Goal: Task Accomplishment & Management: Manage account settings

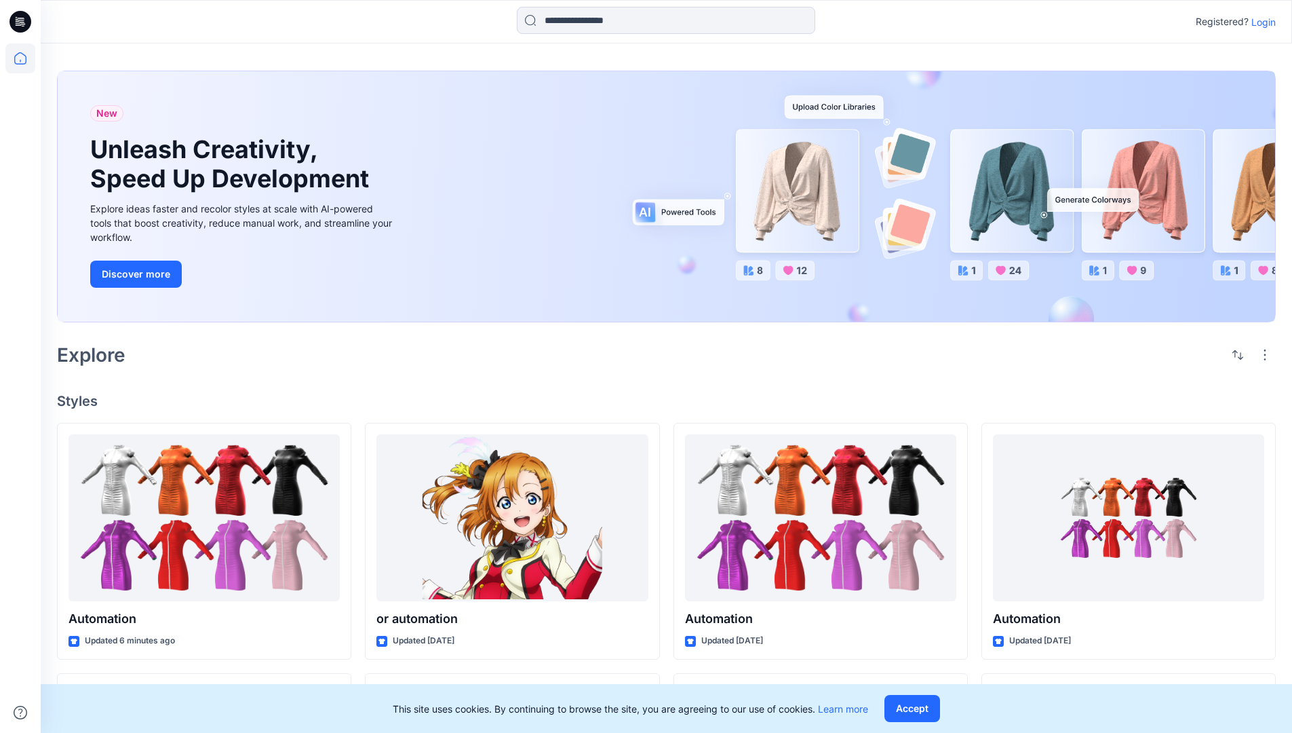
click at [1261, 22] on p "Login" at bounding box center [1264, 22] width 24 height 14
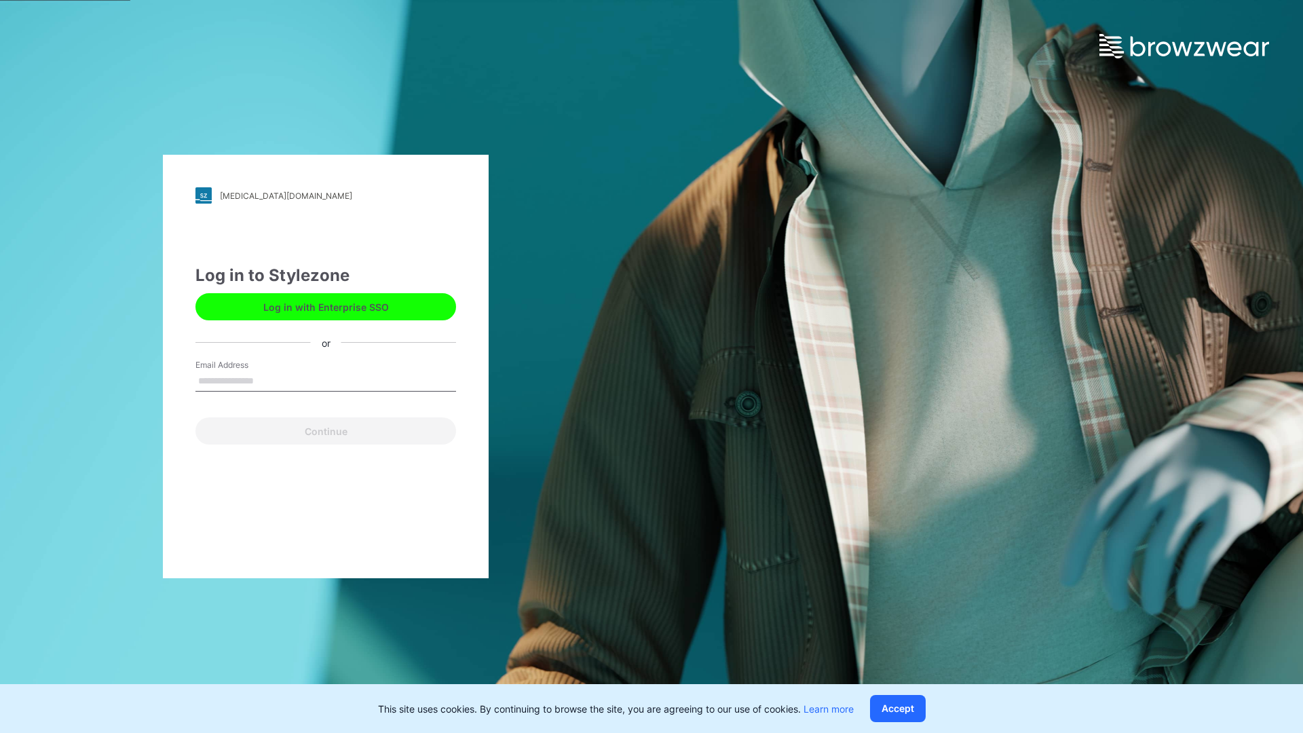
click at [268, 380] on input "Email Address" at bounding box center [325, 381] width 261 height 20
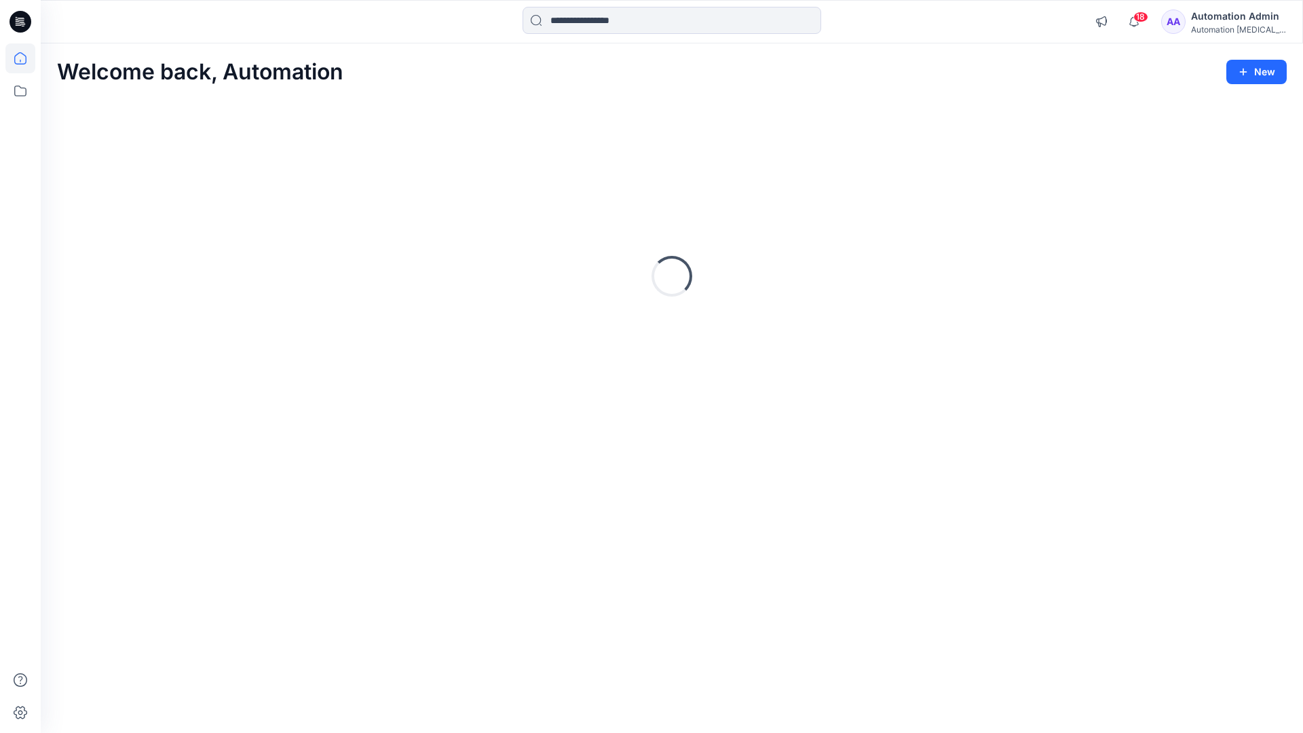
click at [26, 58] on icon at bounding box center [20, 58] width 12 height 12
click at [22, 89] on icon at bounding box center [20, 91] width 30 height 30
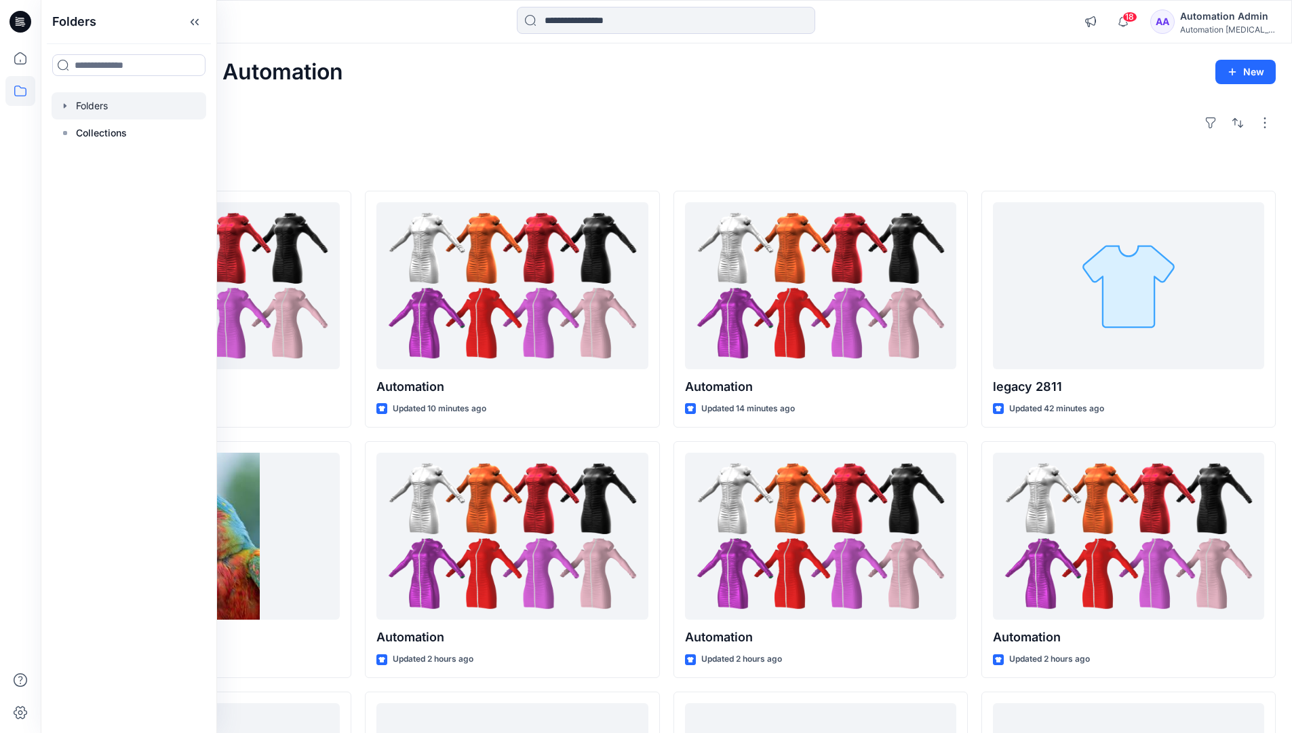
click at [104, 104] on div at bounding box center [129, 105] width 155 height 27
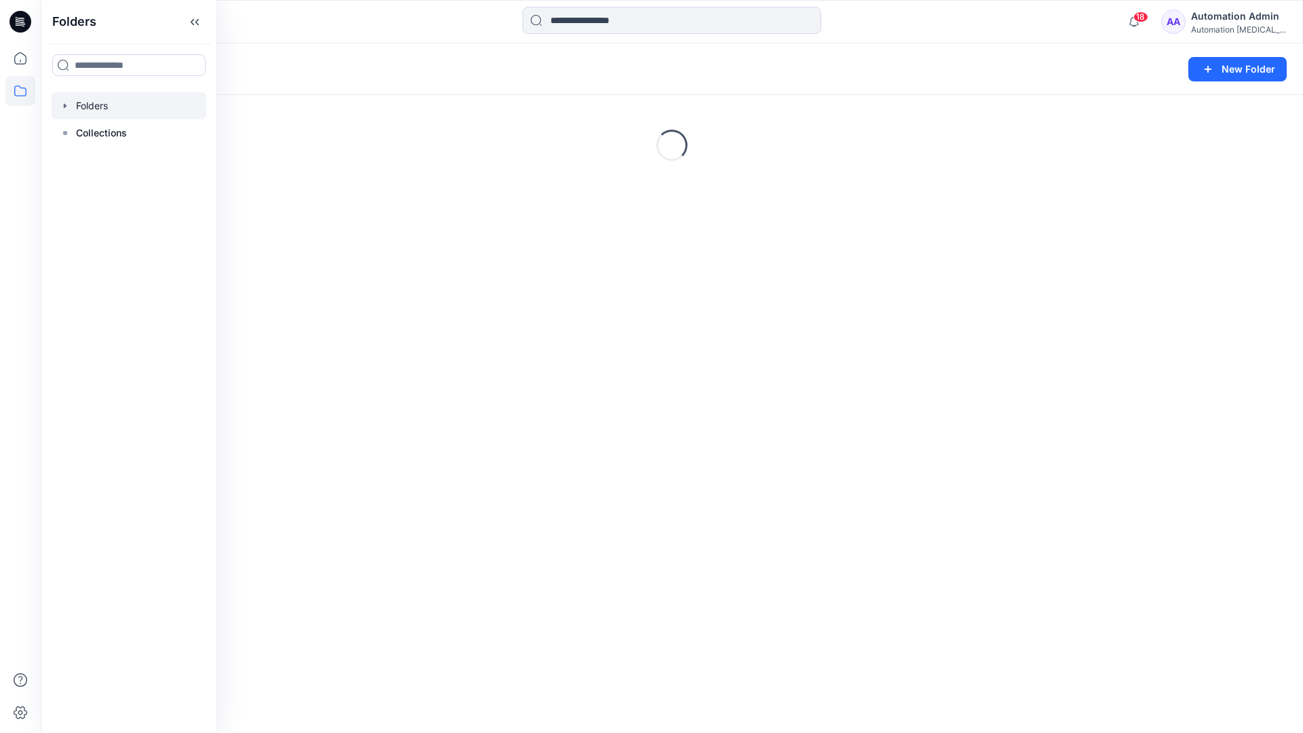
click at [486, 415] on div "Folders New Folder Loading..." at bounding box center [672, 387] width 1262 height 689
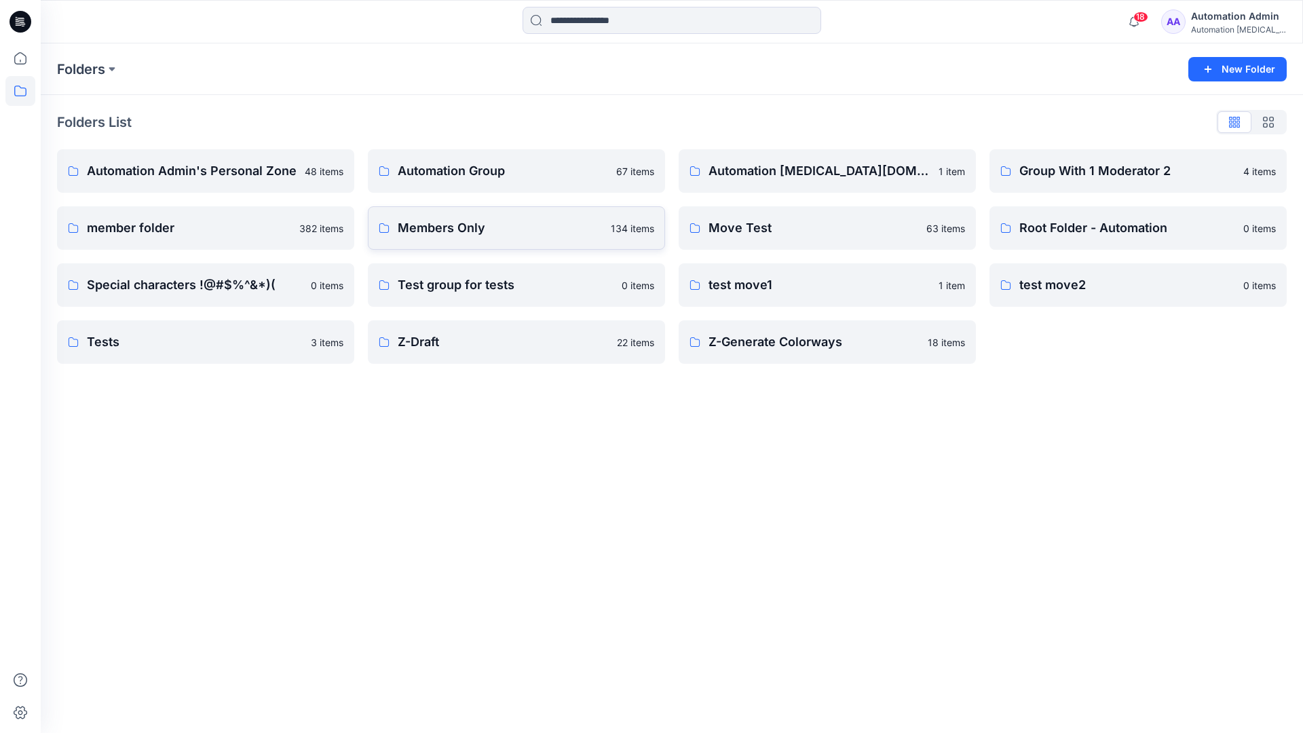
click at [513, 242] on link "Members Only 134 items" at bounding box center [516, 227] width 297 height 43
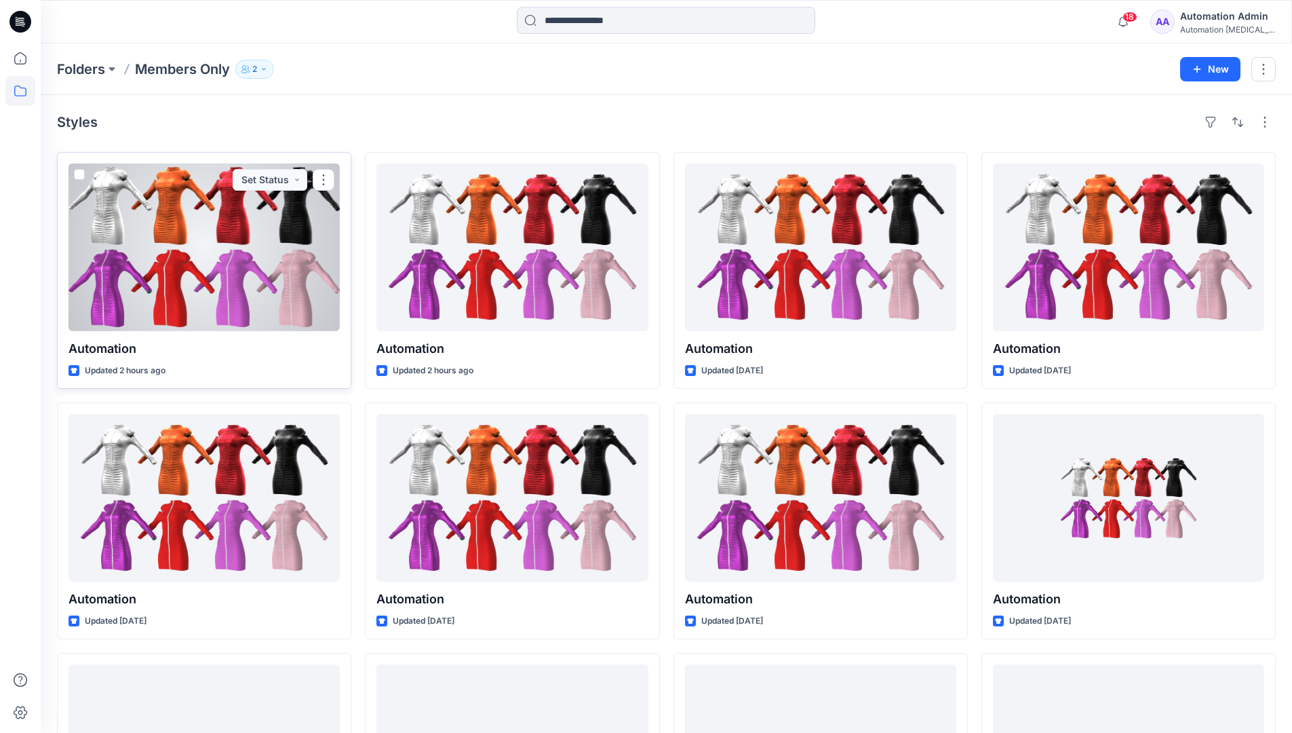
click at [81, 176] on span at bounding box center [79, 174] width 11 height 11
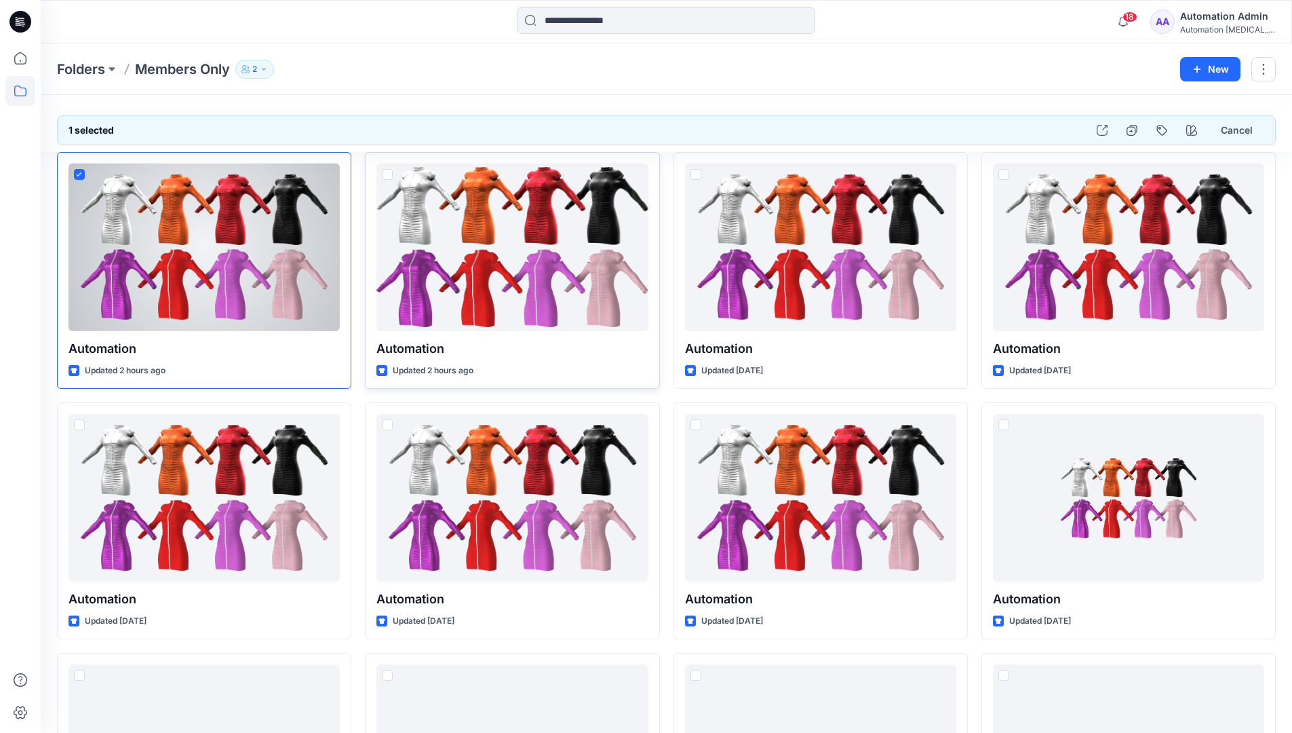
click at [385, 176] on span at bounding box center [387, 174] width 11 height 11
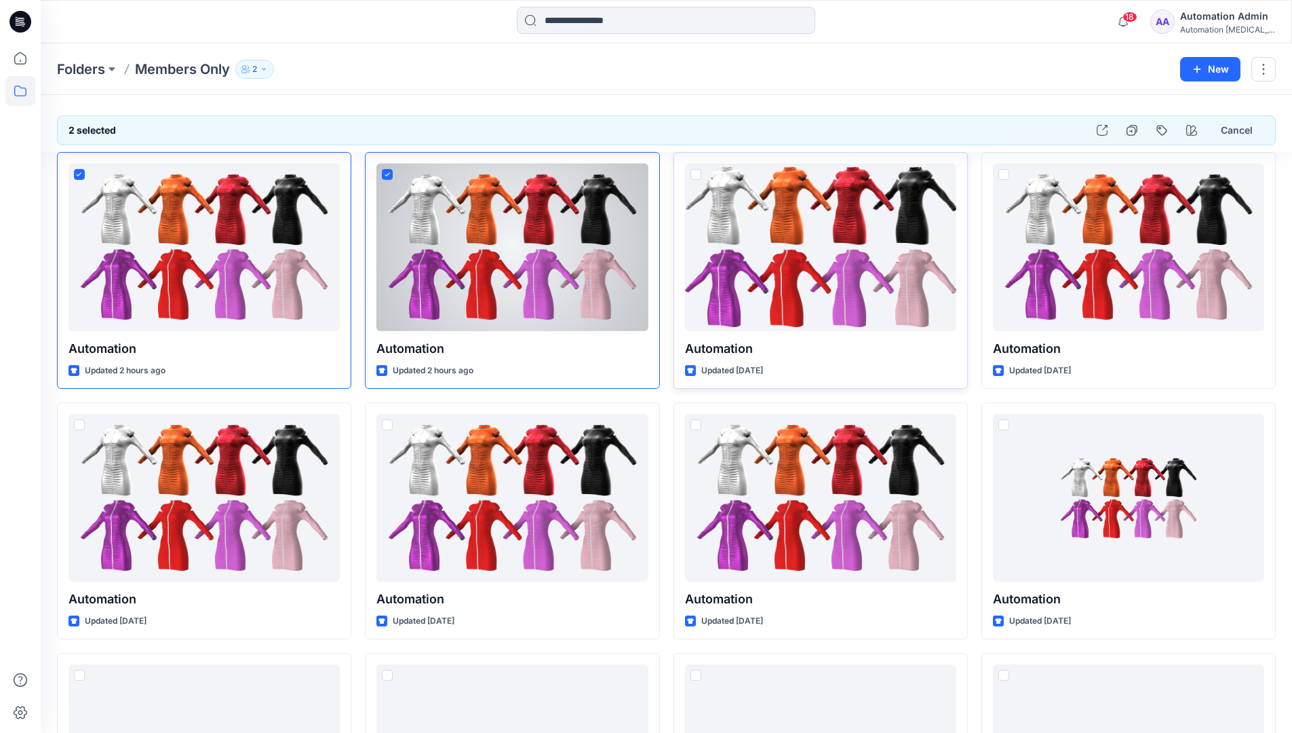
click at [696, 178] on span at bounding box center [696, 174] width 11 height 11
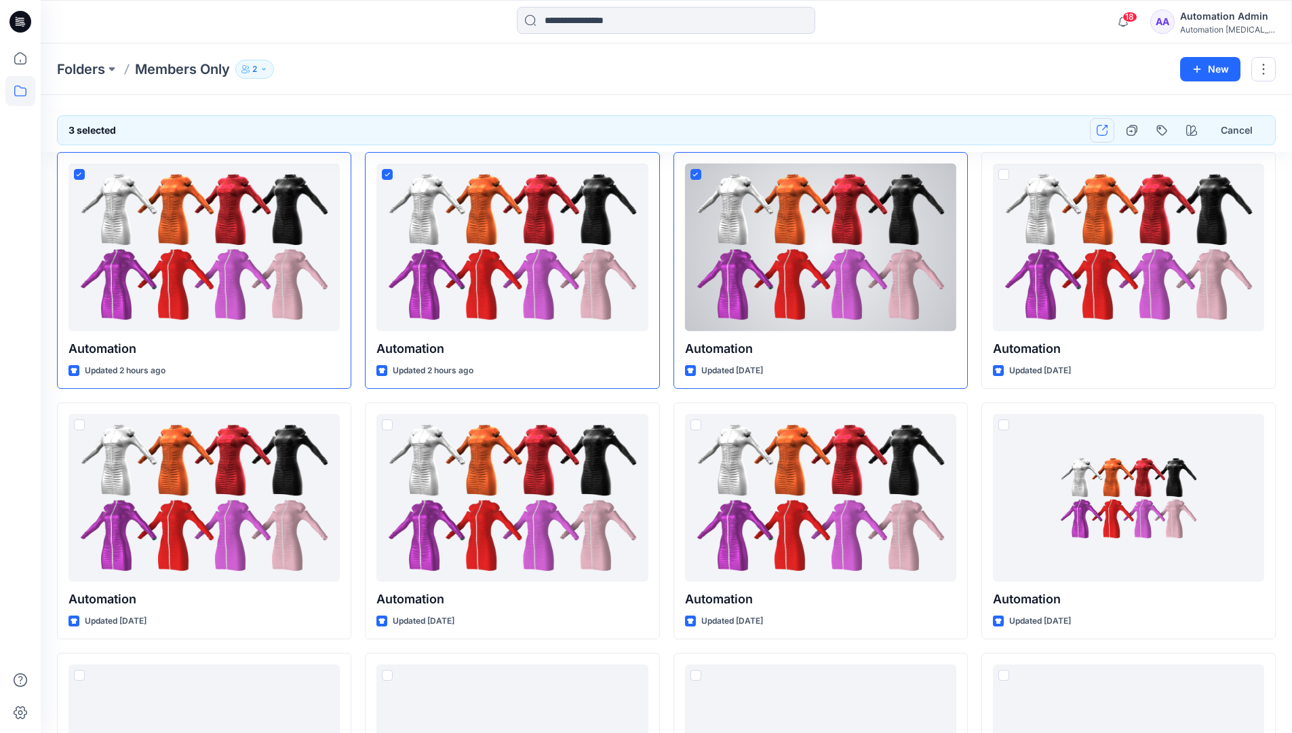
click at [1103, 130] on icon "button" at bounding box center [1102, 130] width 11 height 11
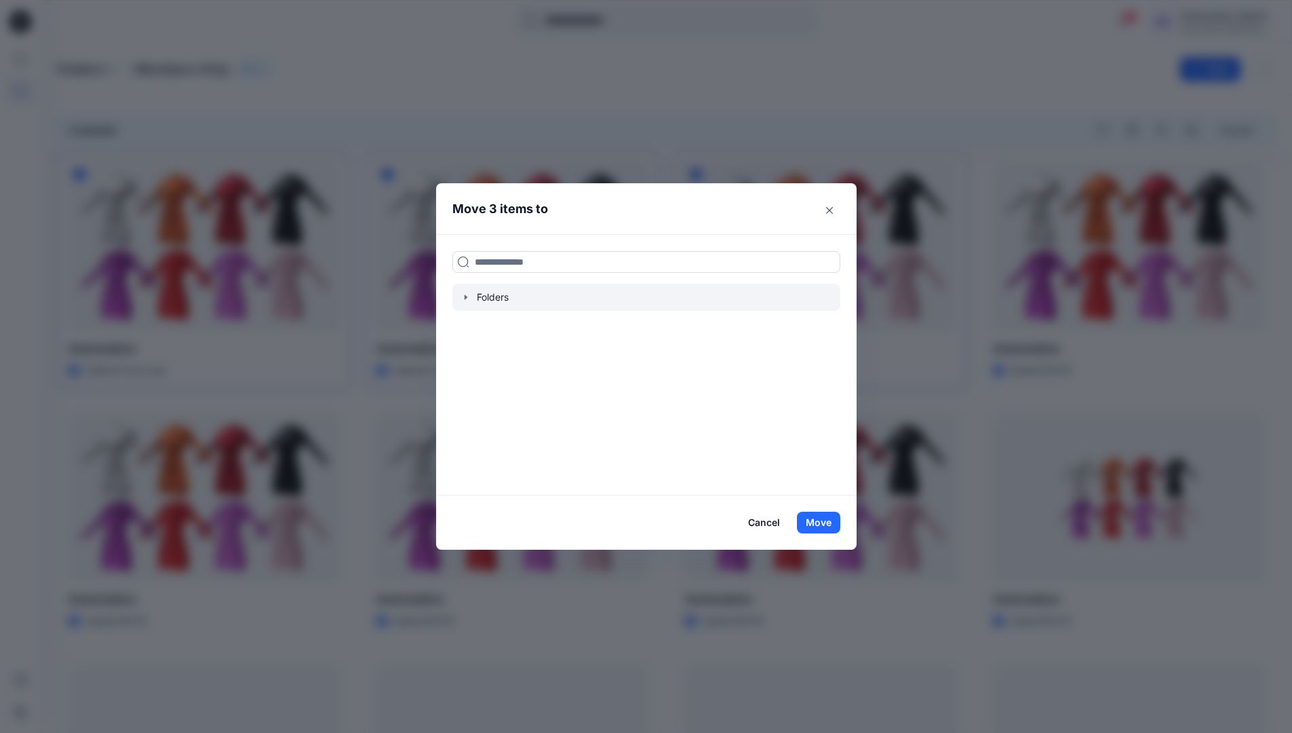
click at [472, 297] on icon "button" at bounding box center [466, 297] width 11 height 11
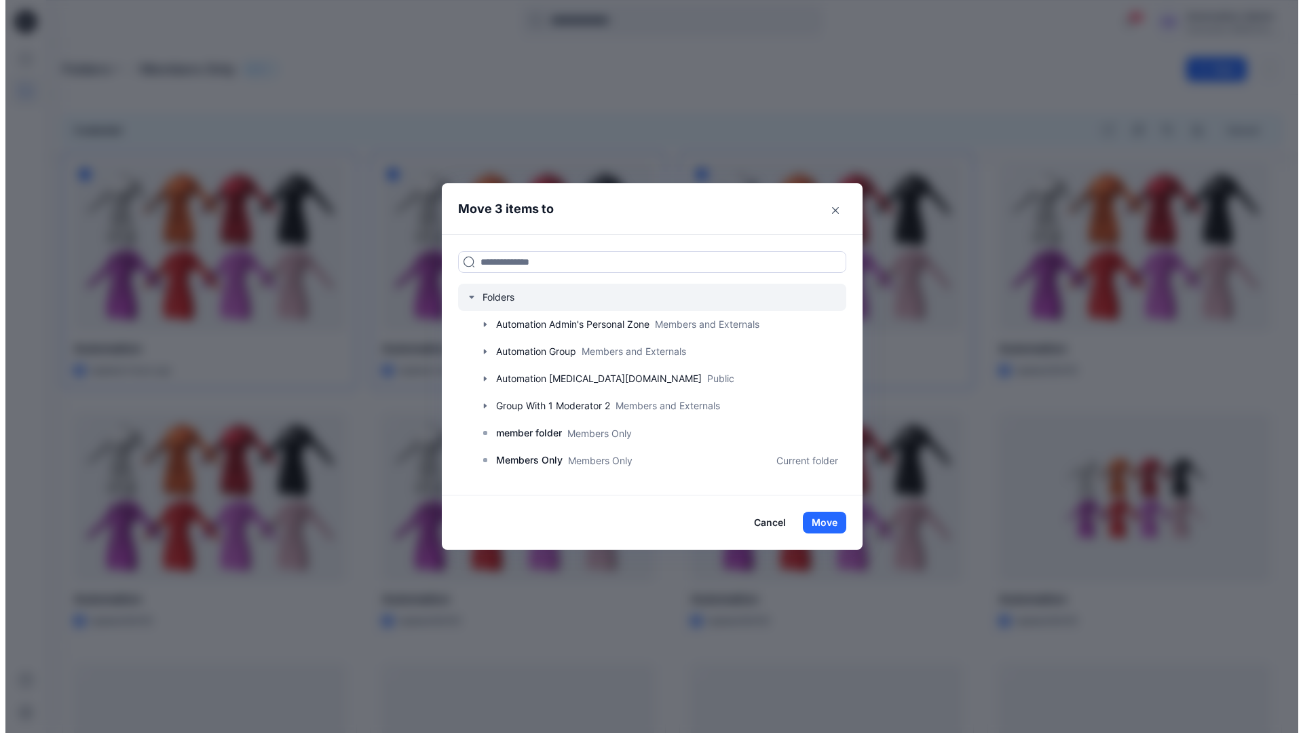
scroll to position [240, 0]
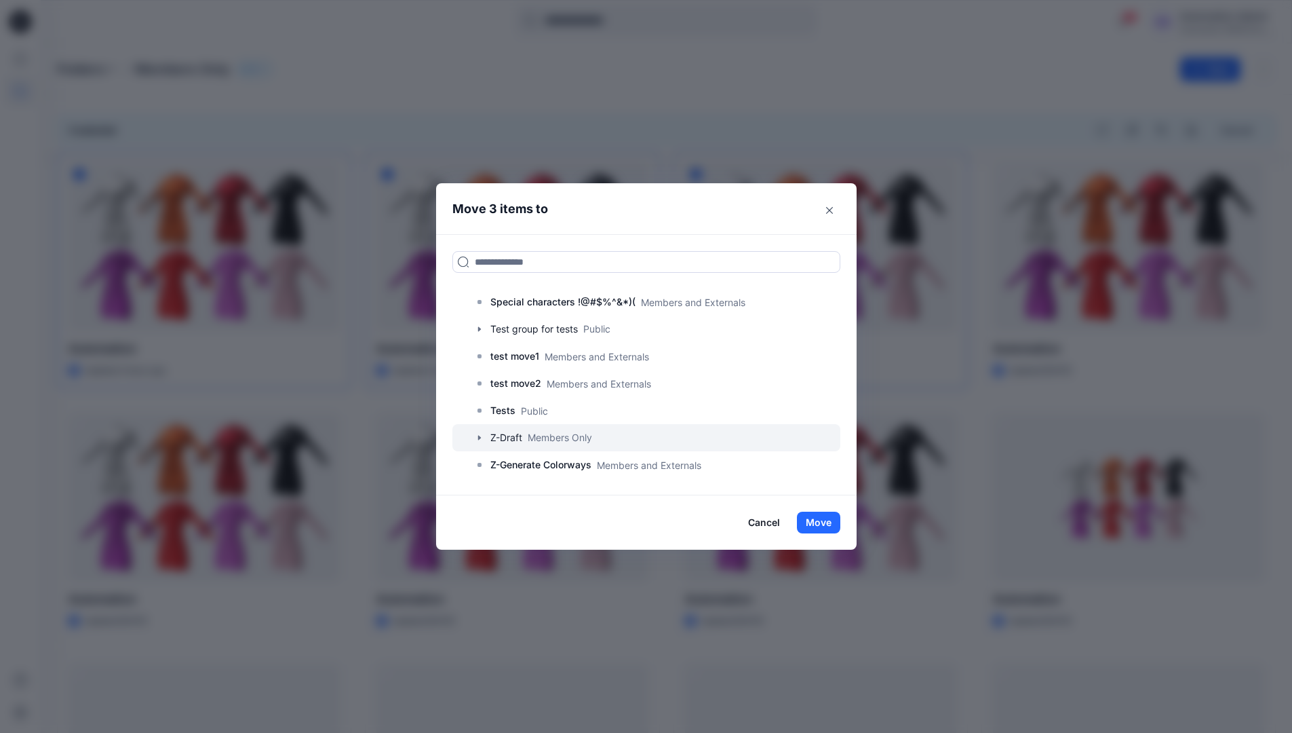
click at [482, 438] on icon "button" at bounding box center [479, 437] width 11 height 11
click at [537, 467] on p "A-Draft" at bounding box center [520, 465] width 33 height 16
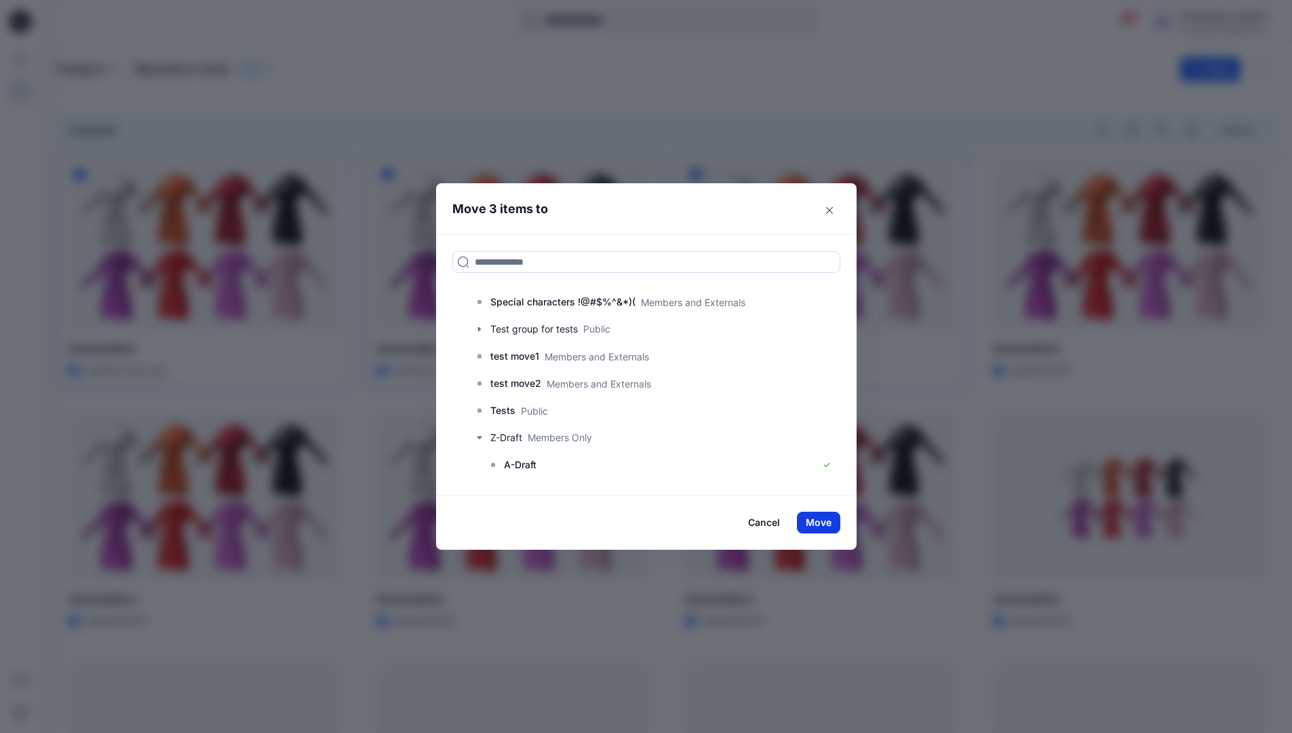
click at [832, 520] on button "Move" at bounding box center [818, 523] width 43 height 22
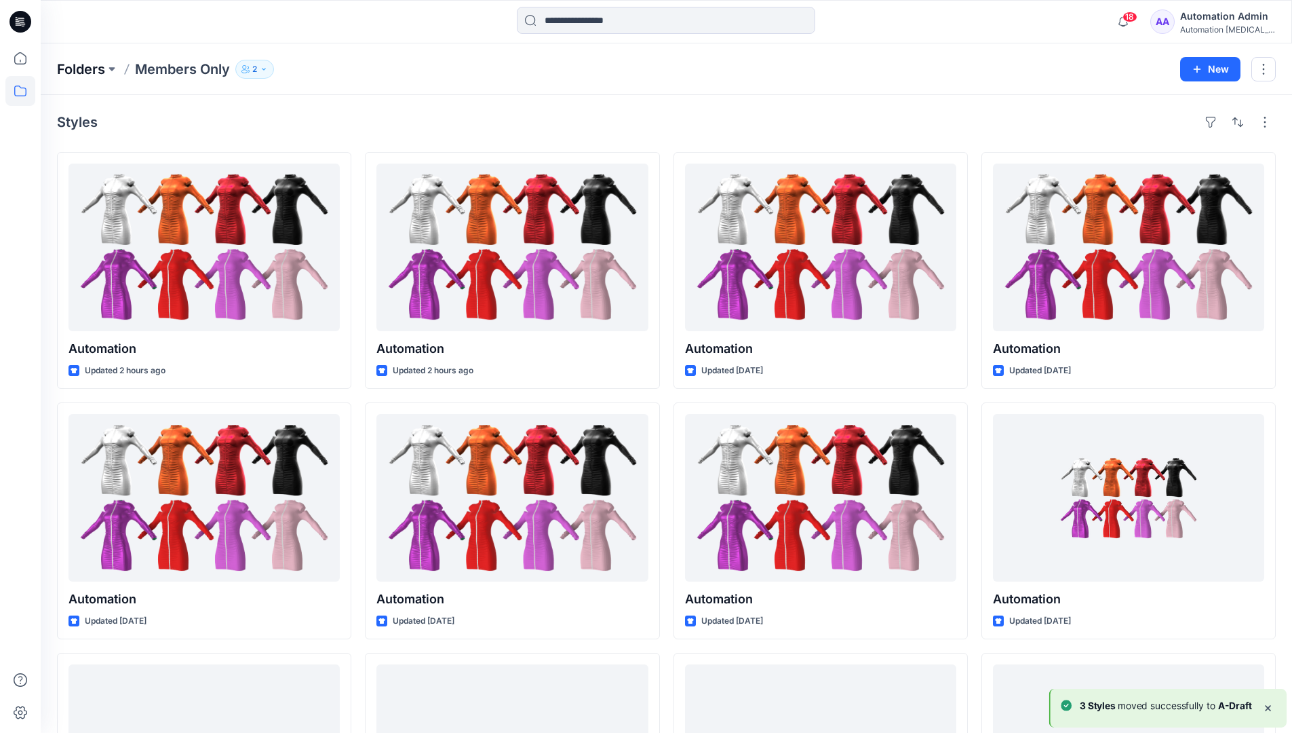
click at [72, 70] on p "Folders" at bounding box center [81, 69] width 48 height 19
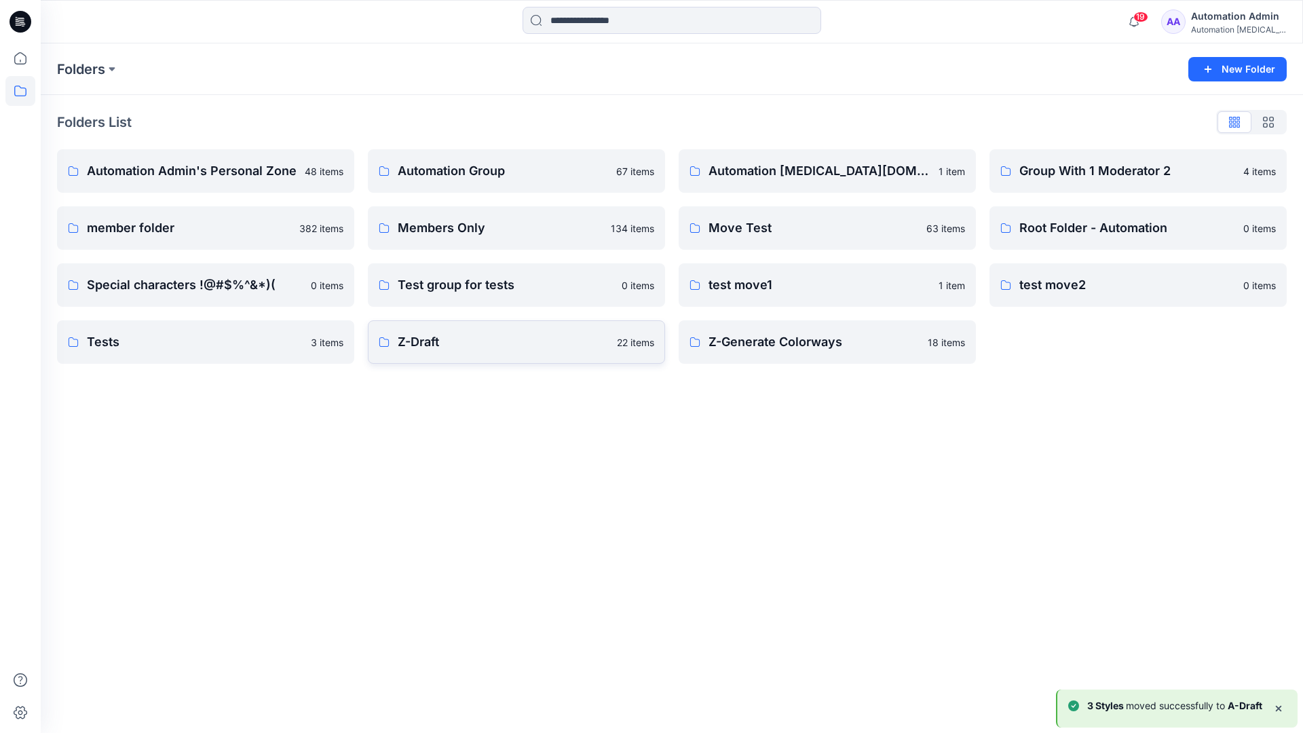
click at [544, 353] on link "Z-Draft 22 items" at bounding box center [516, 341] width 297 height 43
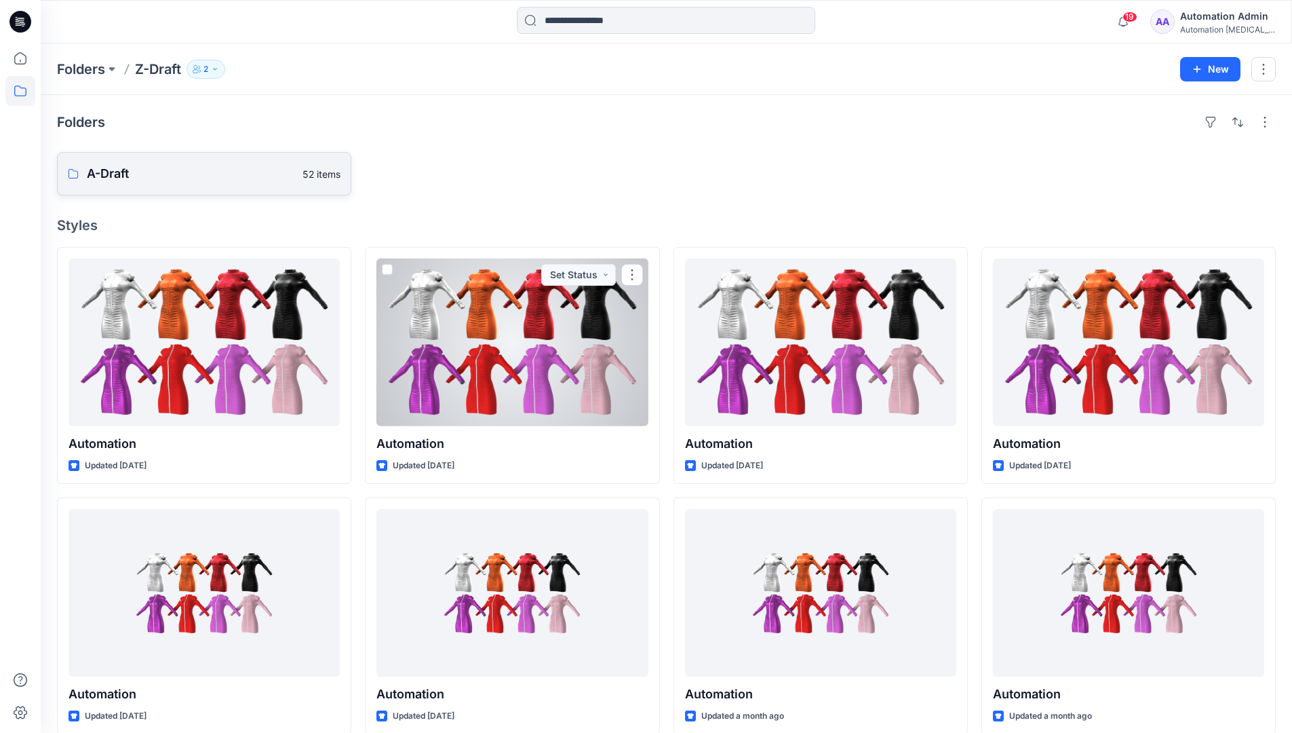
click at [149, 178] on p "A-Draft" at bounding box center [191, 173] width 208 height 19
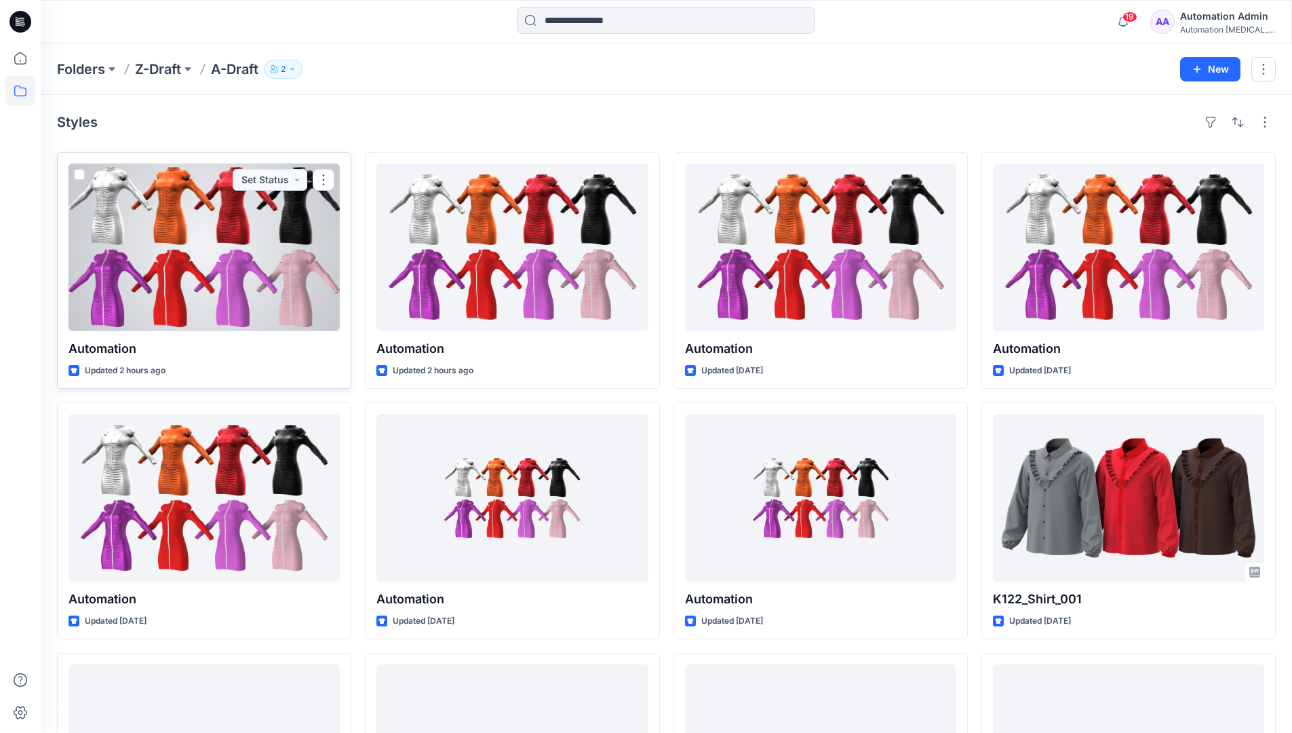
click at [79, 178] on span at bounding box center [79, 174] width 11 height 11
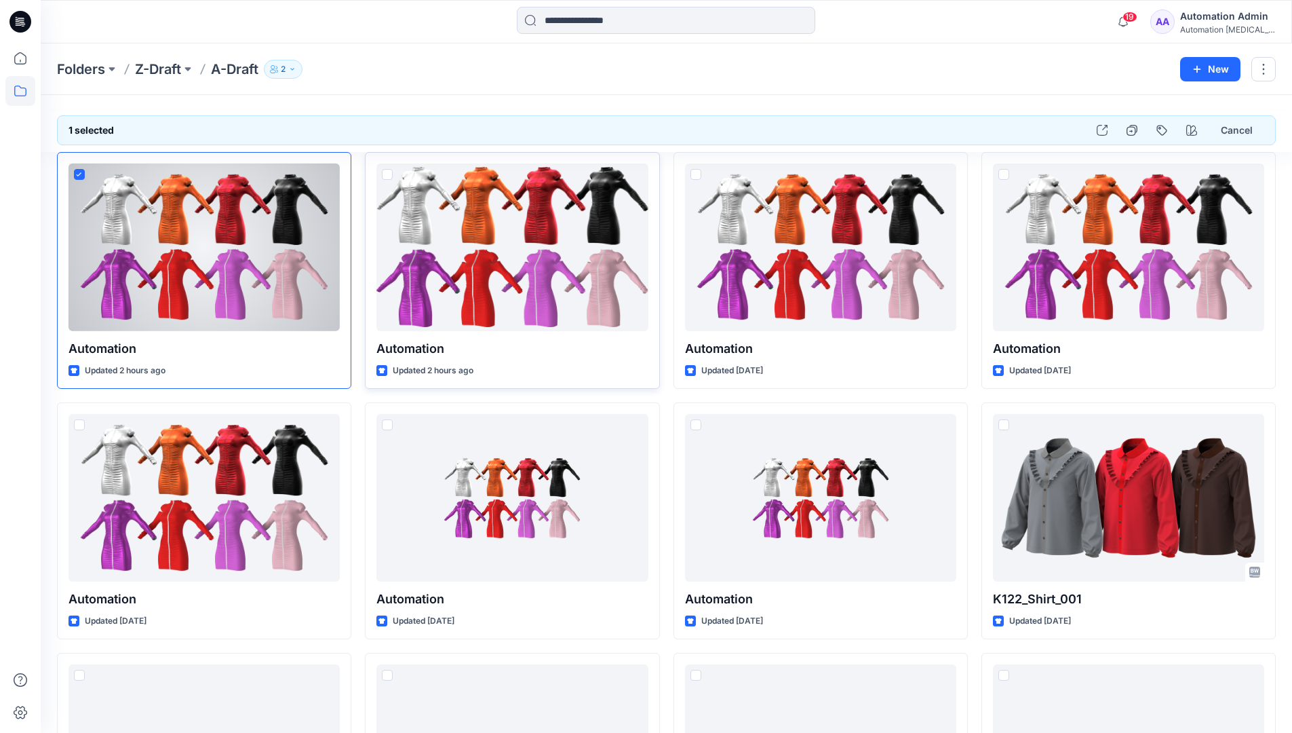
click at [387, 177] on span at bounding box center [387, 174] width 11 height 11
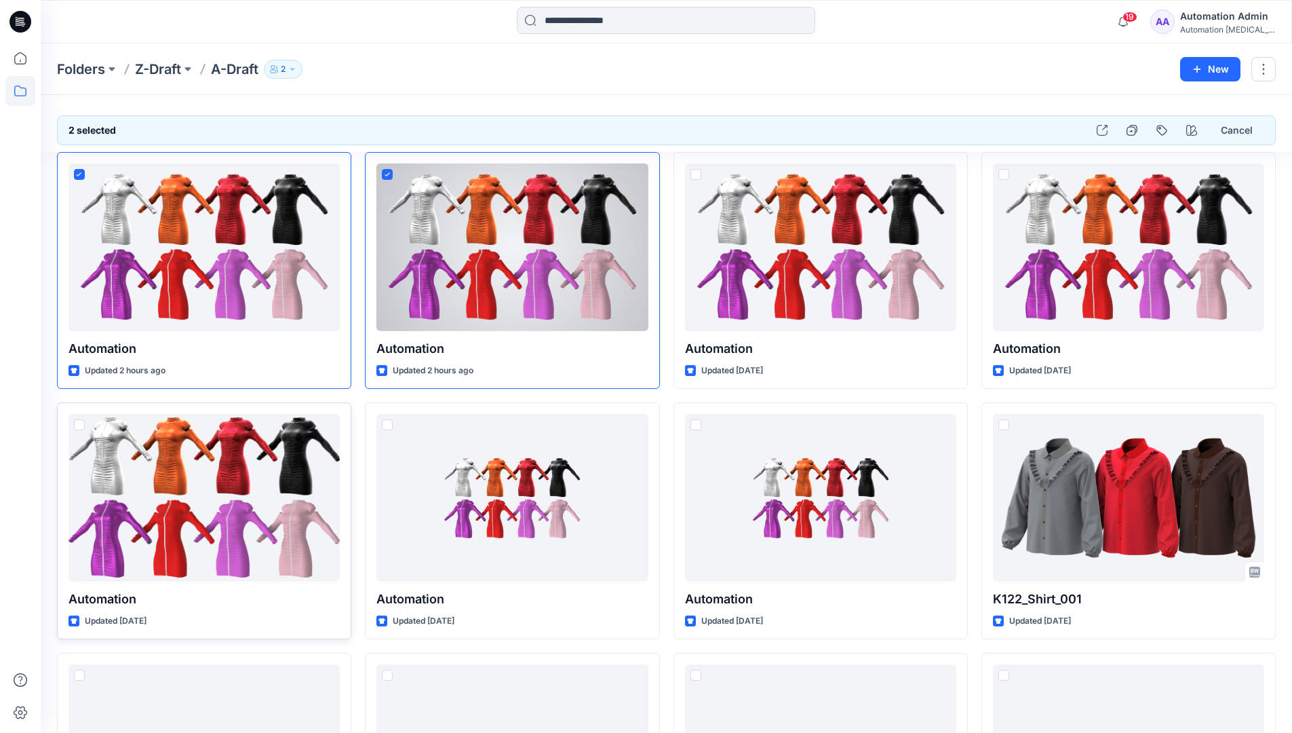
click at [81, 427] on span at bounding box center [79, 424] width 11 height 11
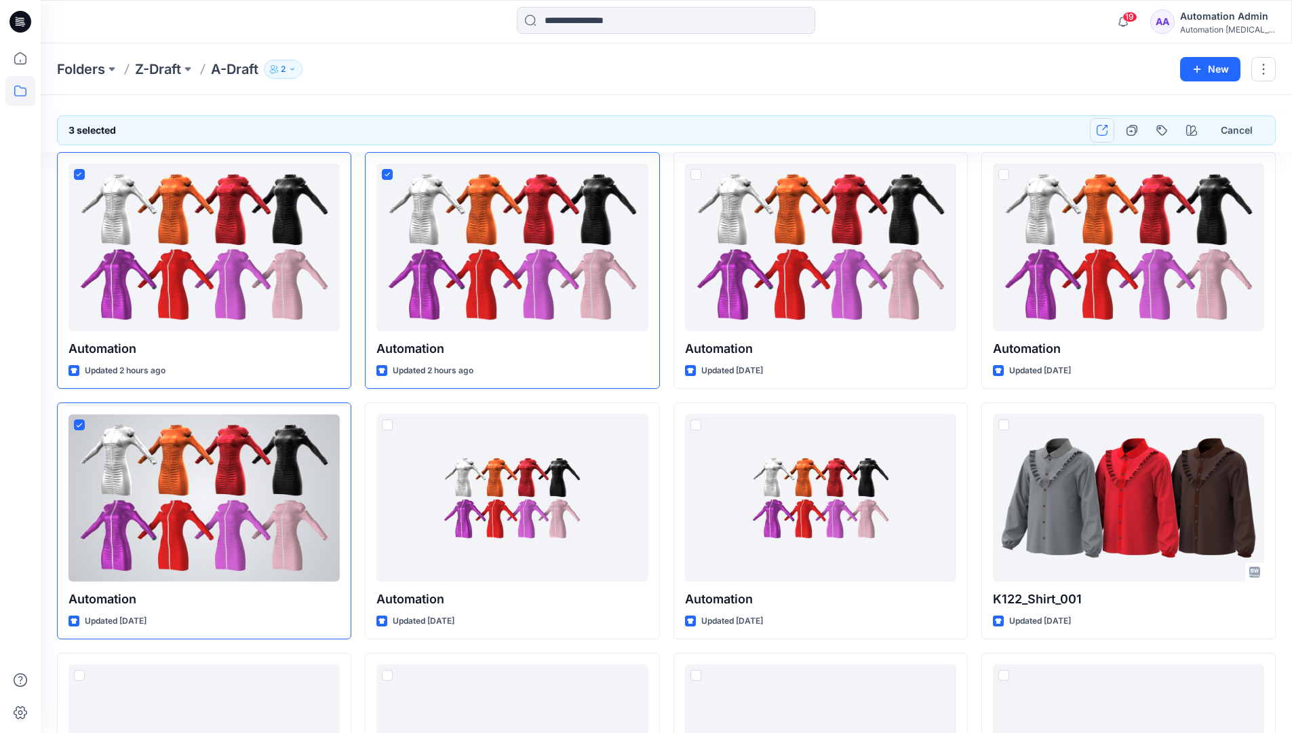
click at [1106, 136] on button "button" at bounding box center [1102, 130] width 24 height 24
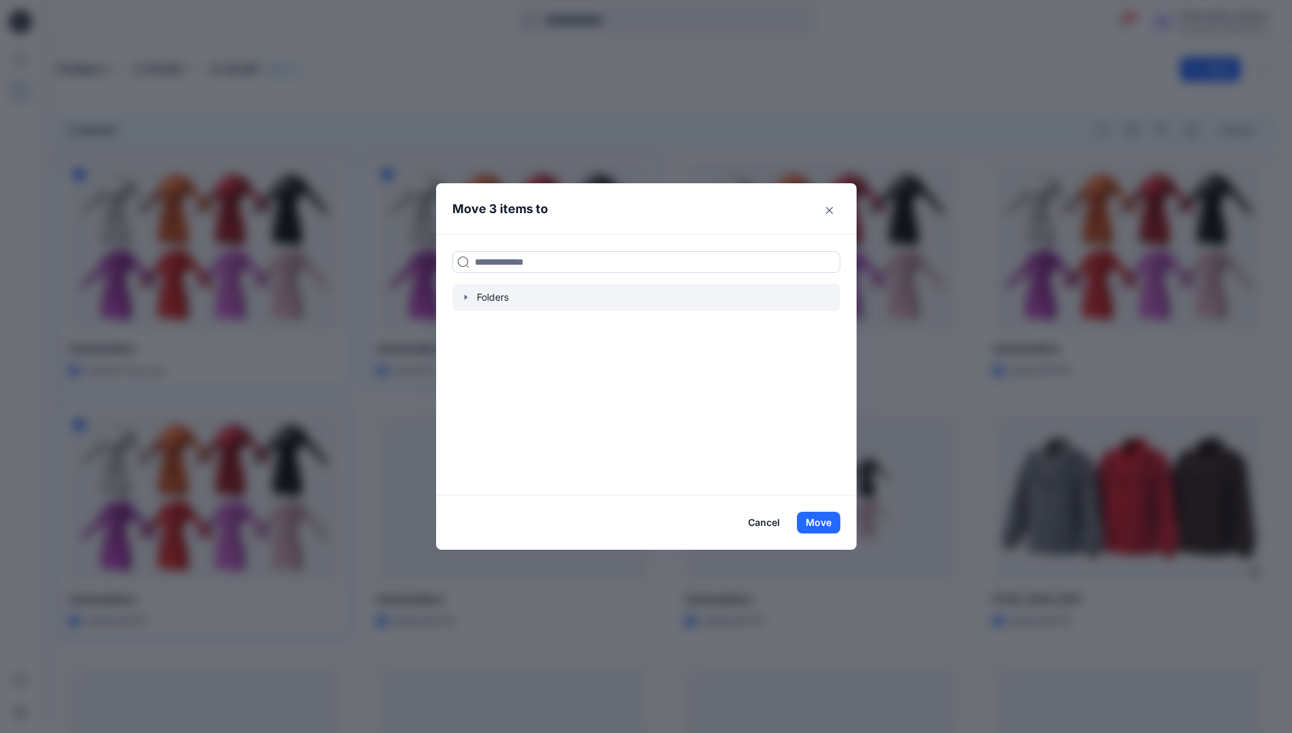
click at [467, 297] on icon "button" at bounding box center [465, 296] width 3 height 5
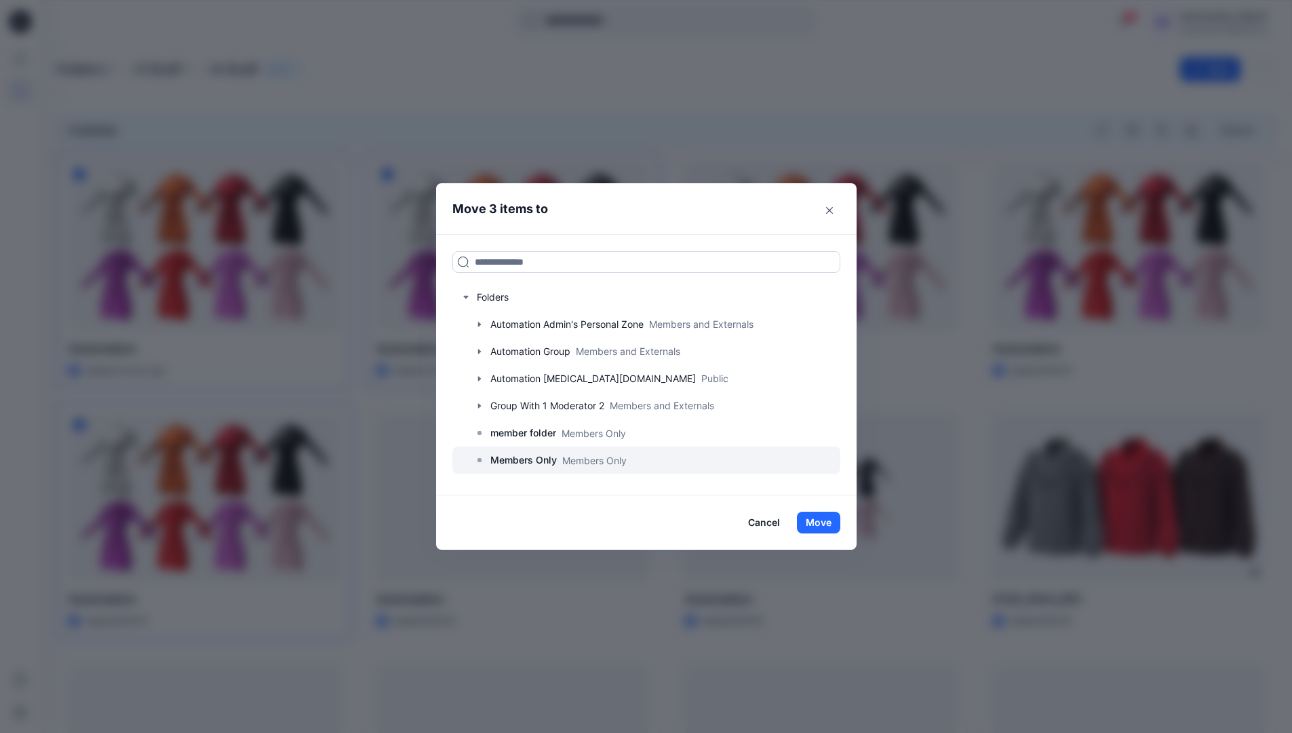
click at [531, 458] on p "Members Only" at bounding box center [524, 460] width 66 height 16
click at [824, 523] on button "Move" at bounding box center [818, 523] width 43 height 22
click at [1206, 24] on div "Automation Admin" at bounding box center [1228, 16] width 95 height 16
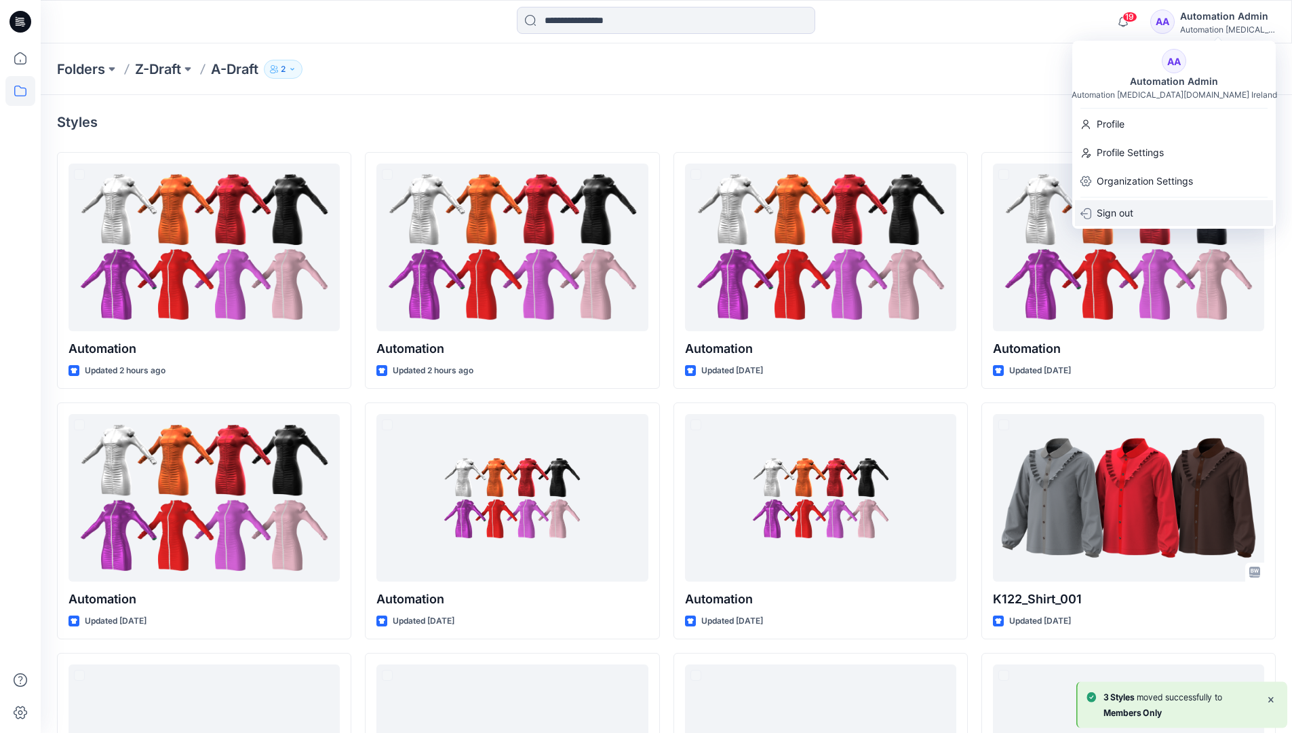
click at [1136, 206] on div "Sign out" at bounding box center [1174, 213] width 198 height 26
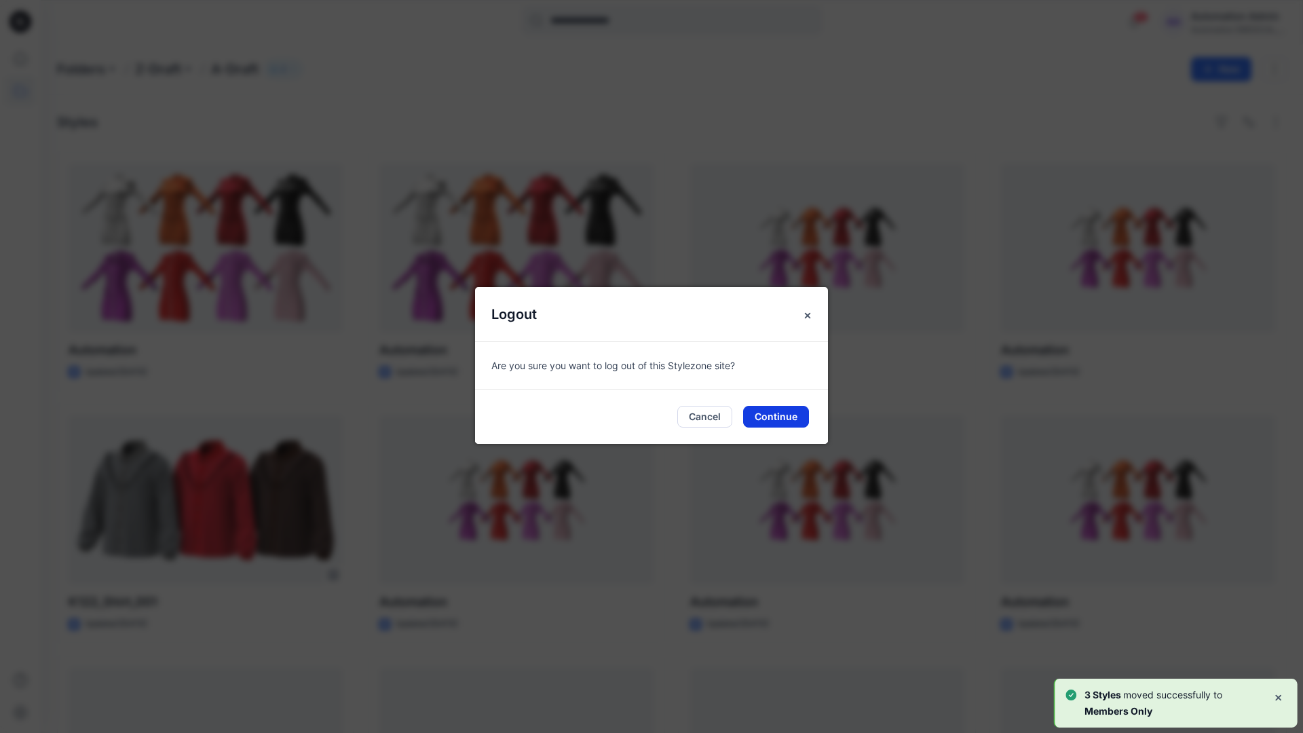
click at [766, 411] on button "Continue" at bounding box center [776, 417] width 66 height 22
